Goal: Communication & Community: Answer question/provide support

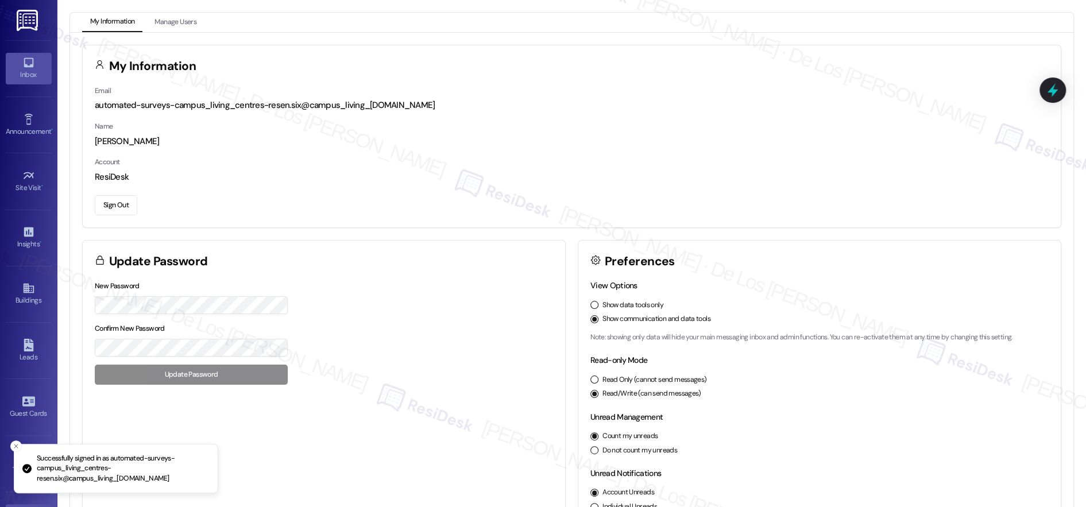
click at [30, 70] on div "Inbox" at bounding box center [28, 74] width 57 height 11
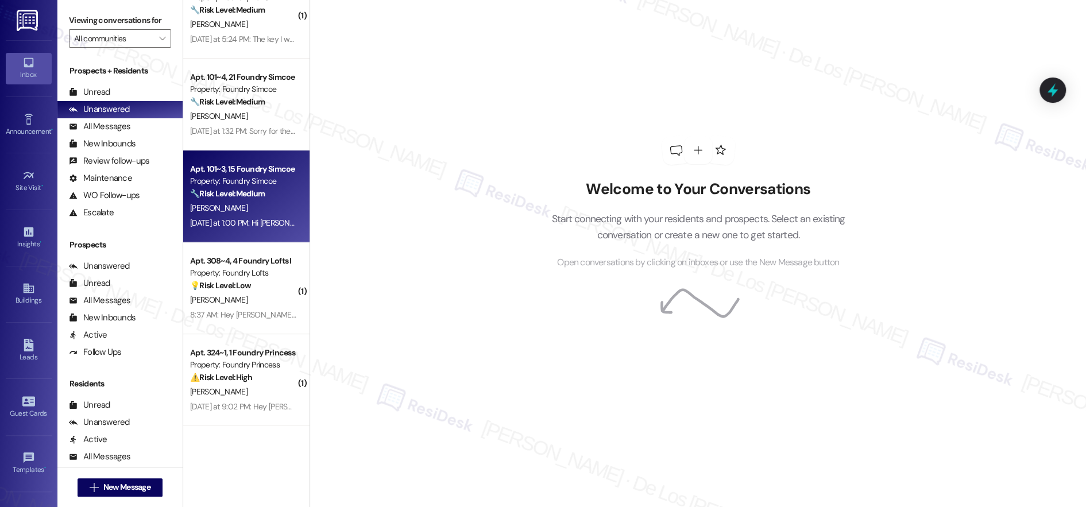
scroll to position [1, 0]
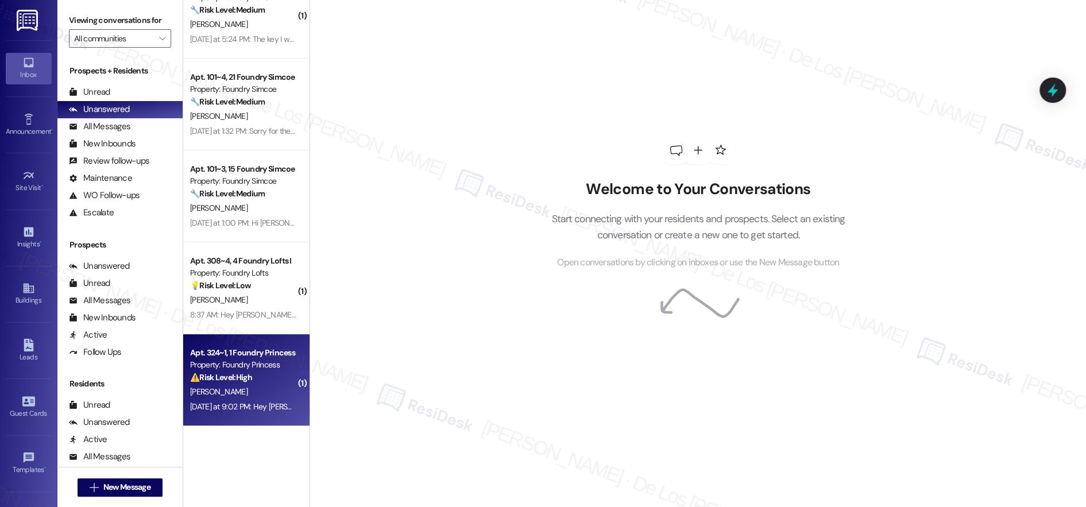
click at [276, 349] on div "Apt. 324~1, 1 Foundry Princess" at bounding box center [243, 353] width 106 height 12
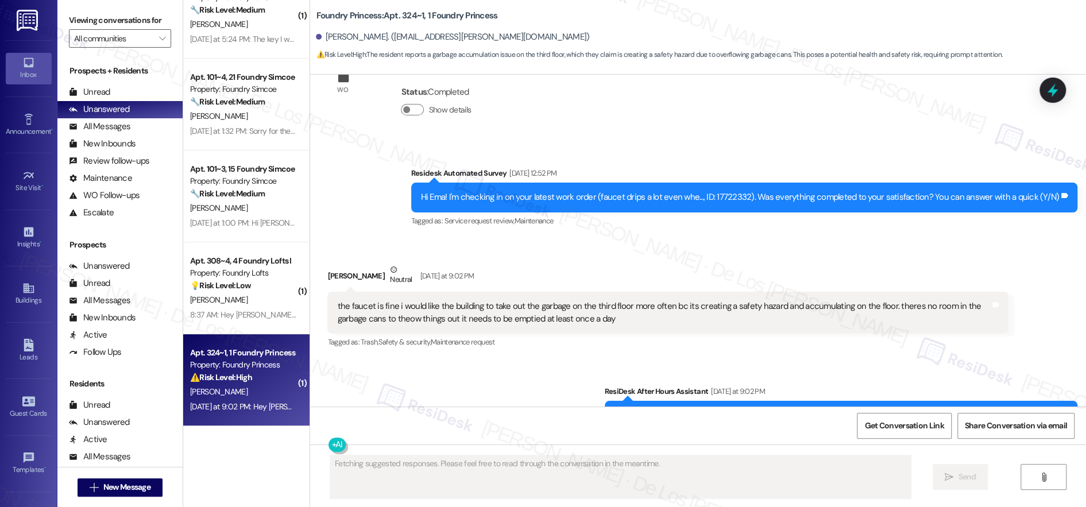
scroll to position [3480, 0]
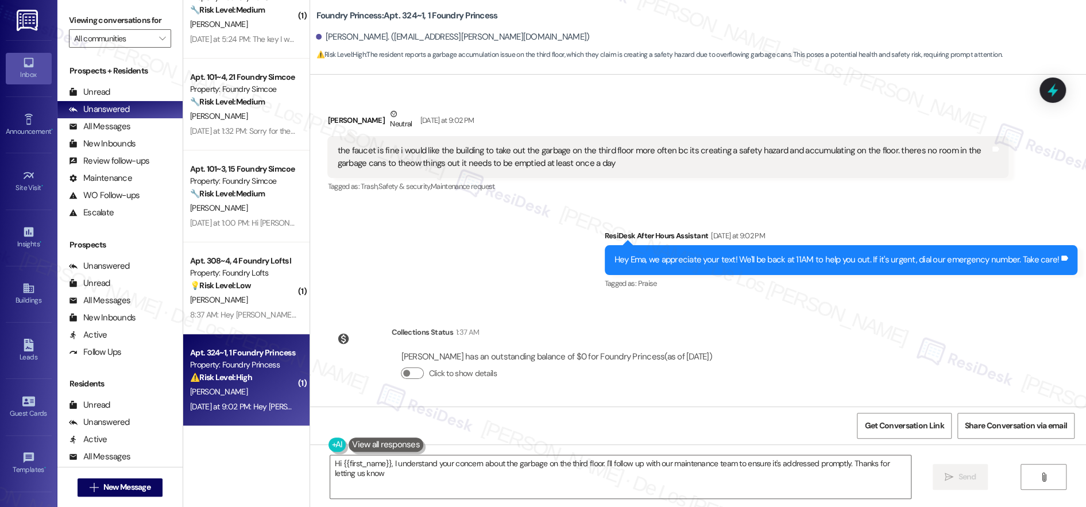
type textarea "Hi {{first_name}}, I understand your concern about the garbage on the third flo…"
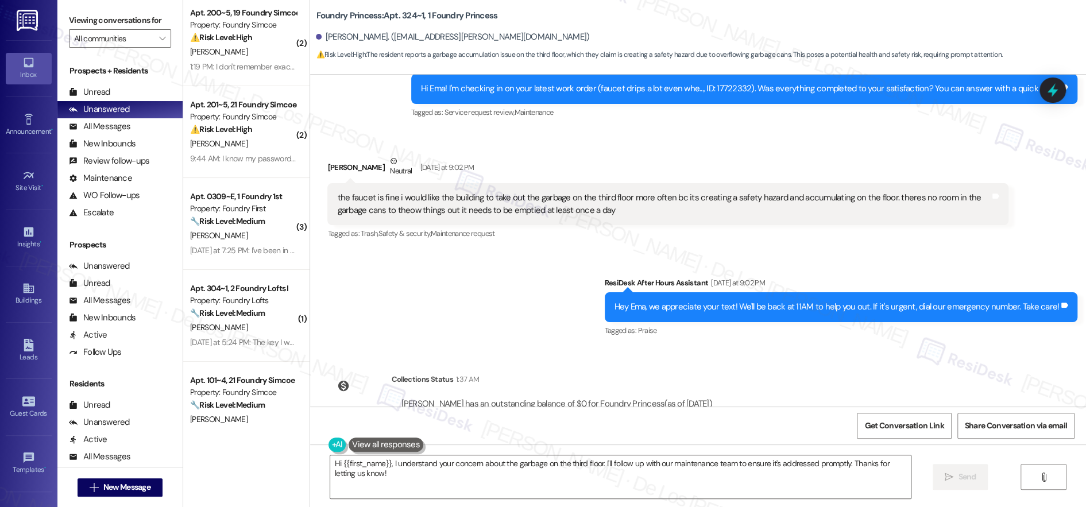
scroll to position [0, 0]
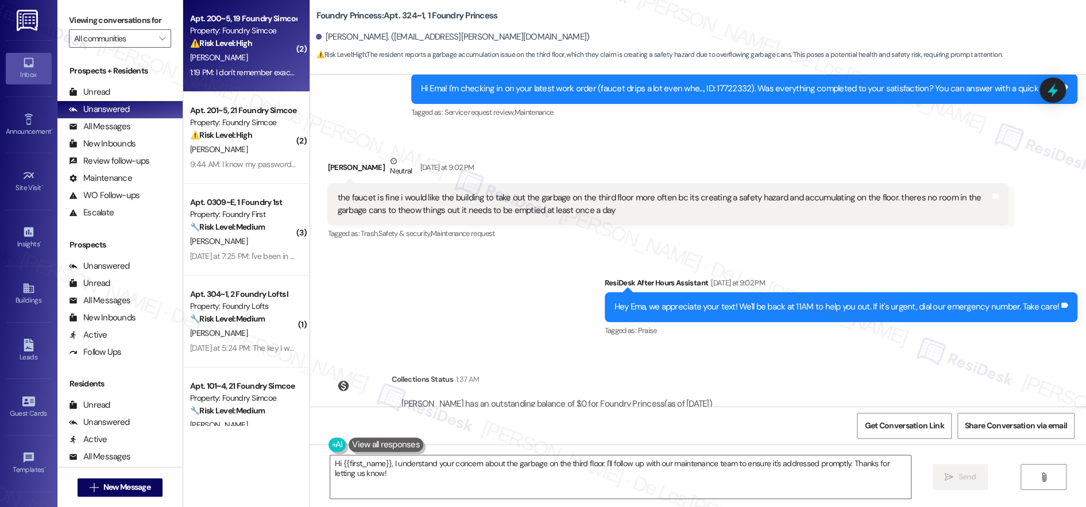
click at [273, 55] on div "[PERSON_NAME]" at bounding box center [243, 58] width 109 height 14
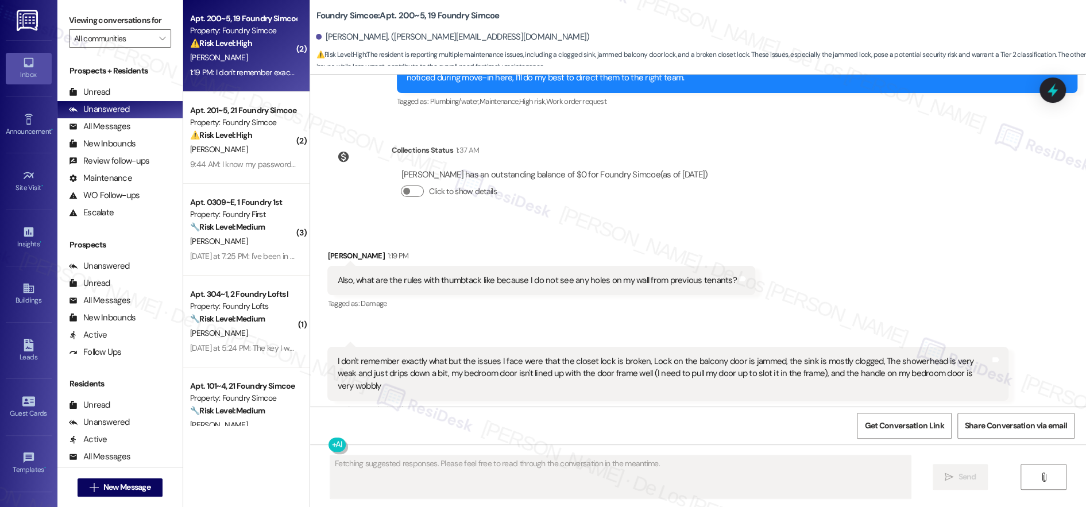
scroll to position [1384, 0]
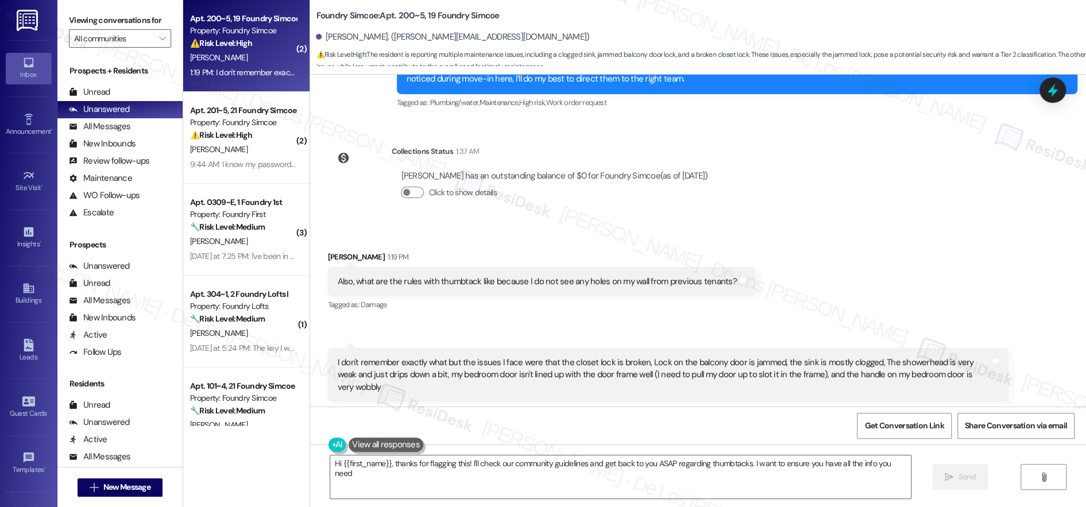
type textarea "Hi {{first_name}}, thanks for flagging this! I'll check our community guideline…"
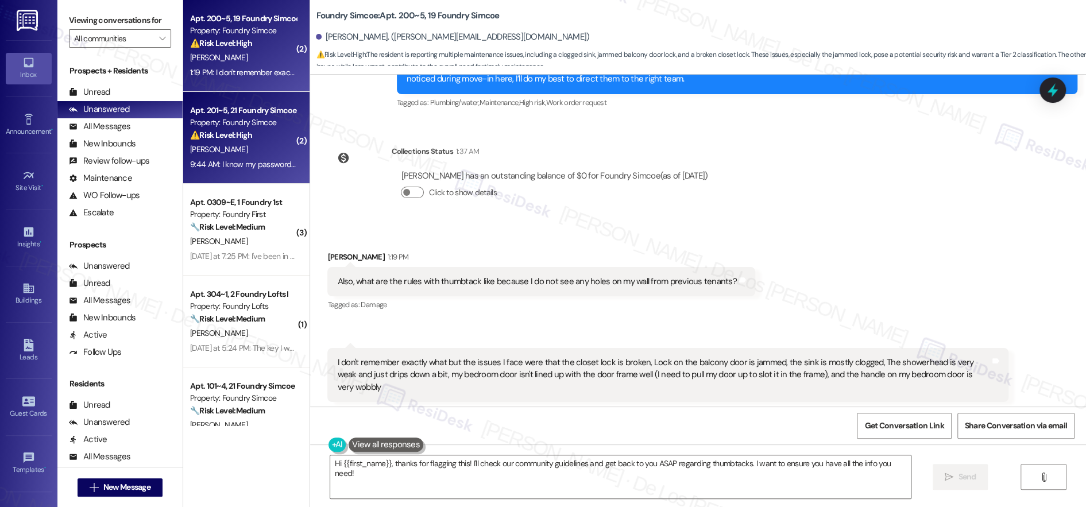
click at [257, 157] on div "9:44 AM: I know my password I just couldn't find a link 9:44 AM: I know my pass…" at bounding box center [243, 164] width 109 height 14
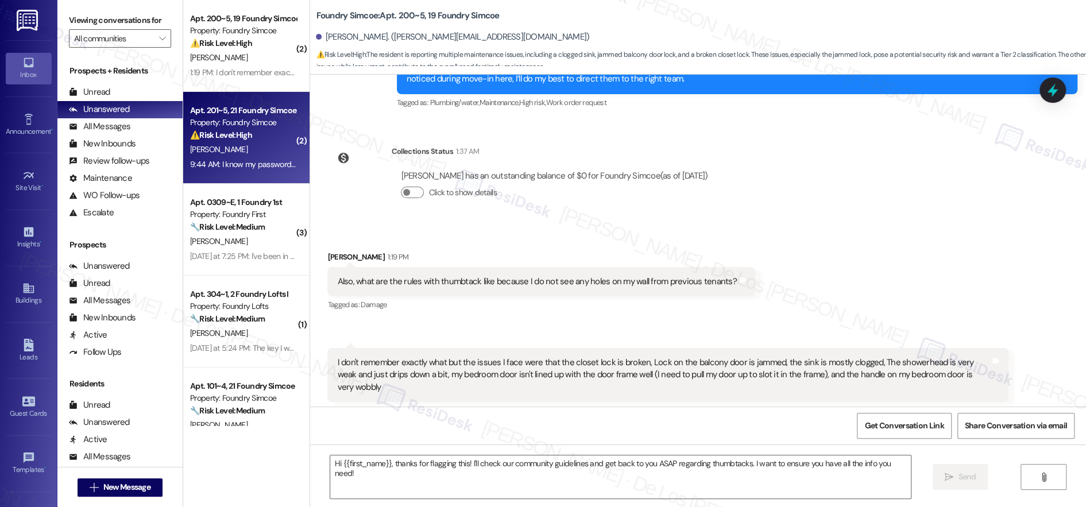
type textarea "Fetching suggested responses. Please feel free to read through the conversation…"
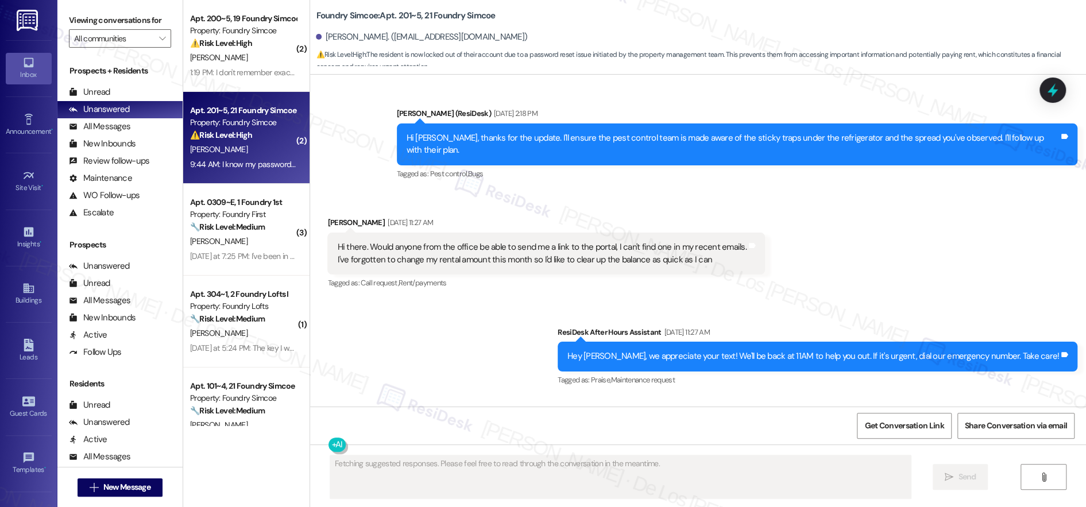
scroll to position [34666, 0]
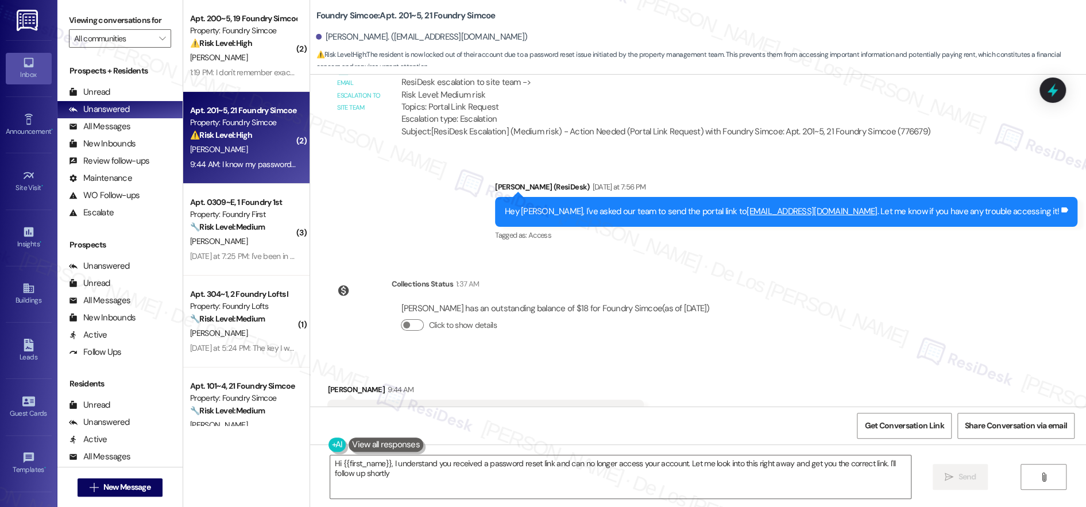
type textarea "Hi {{first_name}}, I understand you received a password reset link and can no l…"
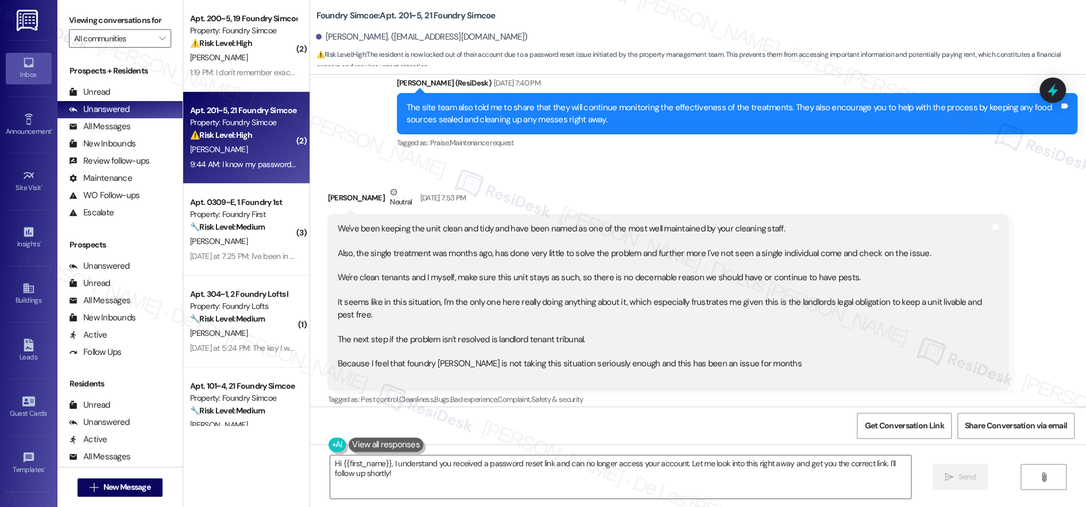
scroll to position [33287, 0]
